Goal: Information Seeking & Learning: Learn about a topic

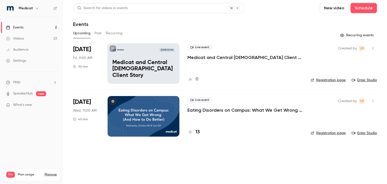
click at [97, 33] on button "Past" at bounding box center [98, 33] width 7 height 8
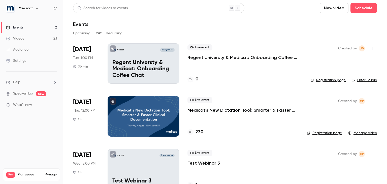
click at [223, 57] on p "Regent Universty & Medicat: Onboarding Coffee Chat" at bounding box center [245, 57] width 115 height 6
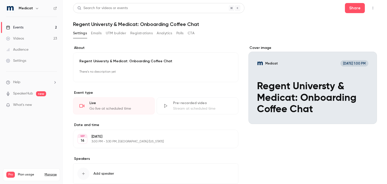
click at [219, 139] on icon "button" at bounding box center [220, 139] width 4 height 4
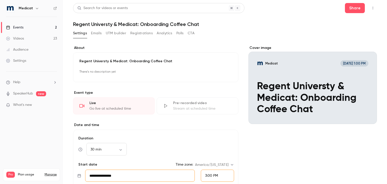
click at [85, 35] on button "Settings" at bounding box center [80, 33] width 14 height 8
click at [37, 25] on link "Events 2" at bounding box center [31, 27] width 63 height 11
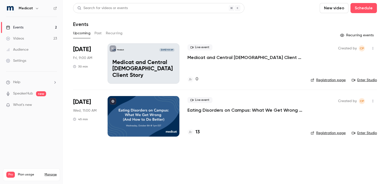
click at [33, 131] on nav "Medicat Events 2 Videos 23 Audience Settings Help SpeakerHub new What's new Pro…" at bounding box center [31, 92] width 63 height 184
